Goal: Navigation & Orientation: Find specific page/section

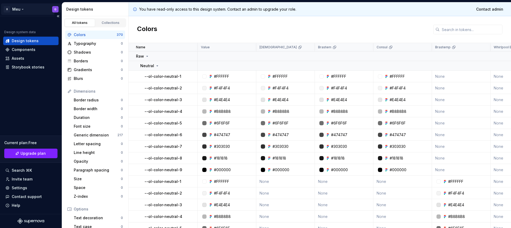
click at [54, 10] on html "X Meu G Design system data Design tokens Components Assets Storybook stories Cu…" at bounding box center [255, 114] width 511 height 228
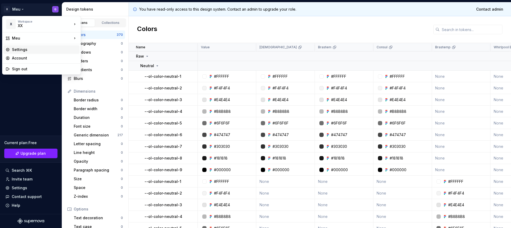
click at [22, 48] on div "Settings" at bounding box center [44, 49] width 65 height 5
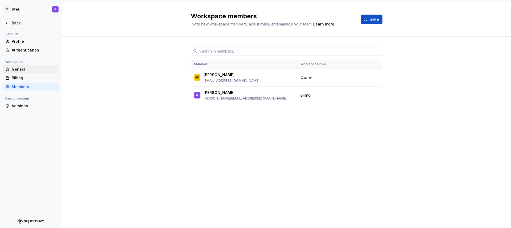
click at [20, 70] on div "General" at bounding box center [34, 69] width 45 height 5
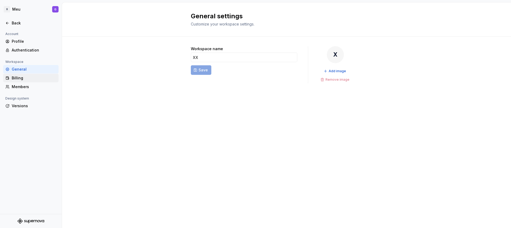
click at [19, 77] on div "Billing" at bounding box center [34, 78] width 45 height 5
click at [22, 86] on div "Members" at bounding box center [34, 86] width 45 height 5
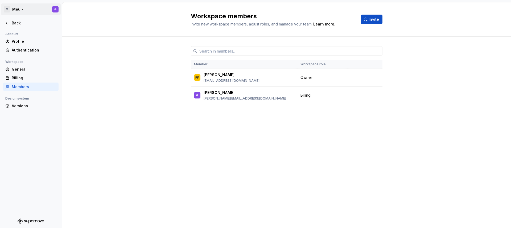
click at [7, 10] on html "X Meu G Back Account Profile Authentication Workspace General Billing Members D…" at bounding box center [255, 114] width 511 height 228
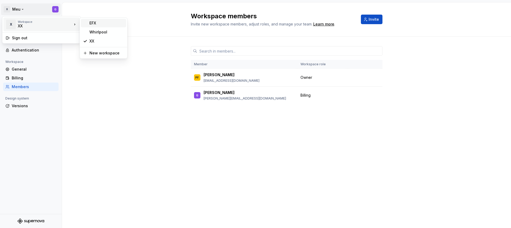
click at [95, 23] on div "EFX" at bounding box center [106, 22] width 35 height 5
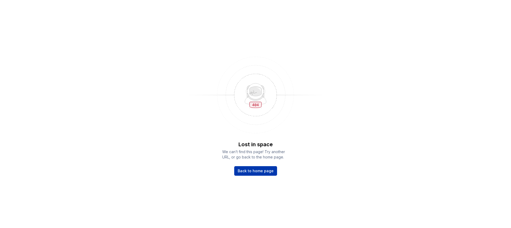
click at [260, 169] on span "Back to home page" at bounding box center [255, 171] width 36 height 5
